Goal: Navigation & Orientation: Find specific page/section

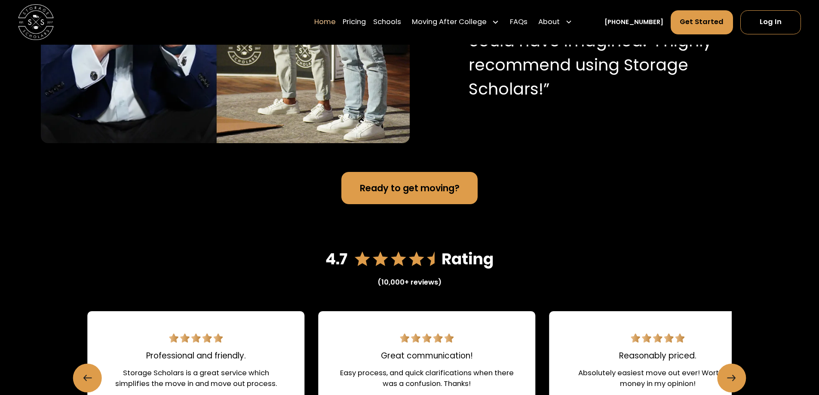
scroll to position [1204, 0]
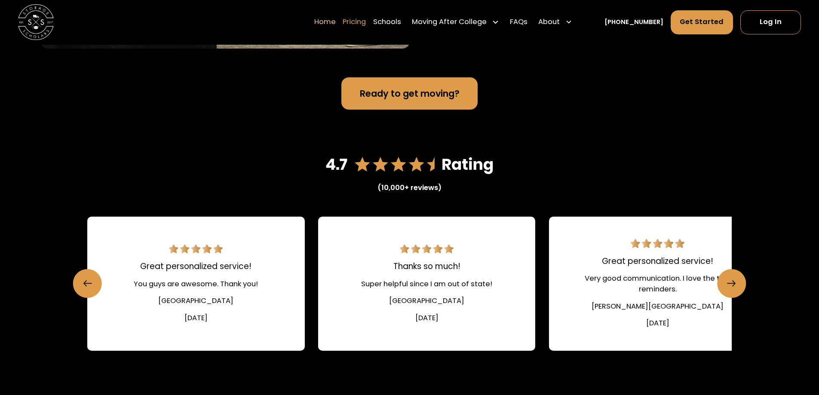
click at [343, 25] on link "Pricing" at bounding box center [354, 22] width 23 height 25
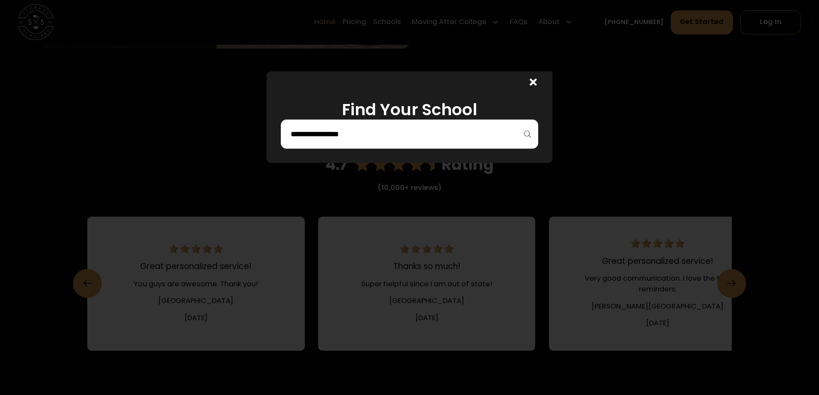
click at [375, 23] on div at bounding box center [409, 197] width 819 height 395
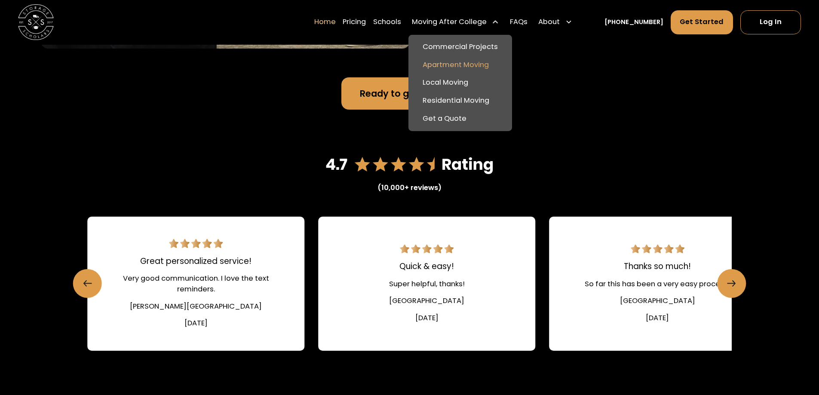
click at [449, 73] on link "Apartment Moving" at bounding box center [460, 65] width 97 height 18
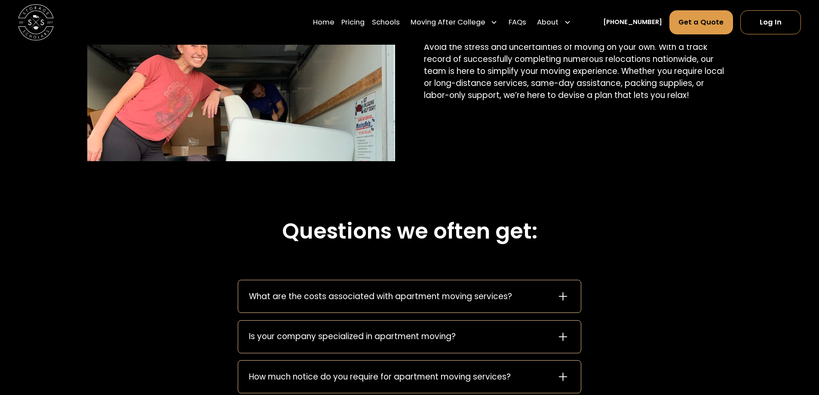
scroll to position [1118, 0]
